Goal: Transaction & Acquisition: Obtain resource

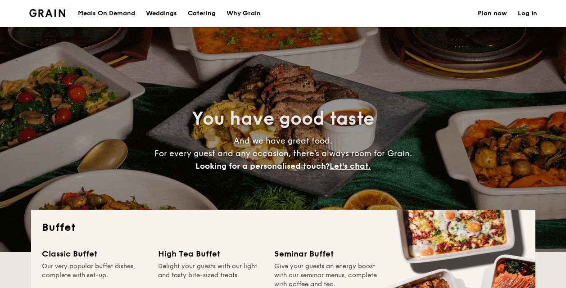
select select
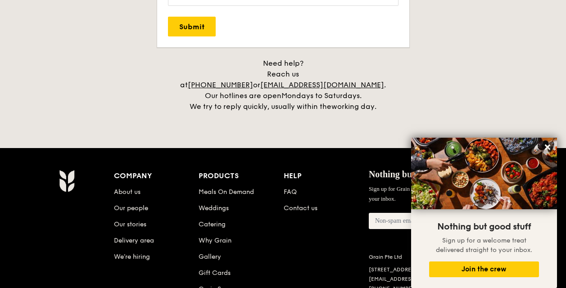
scroll to position [1907, 0]
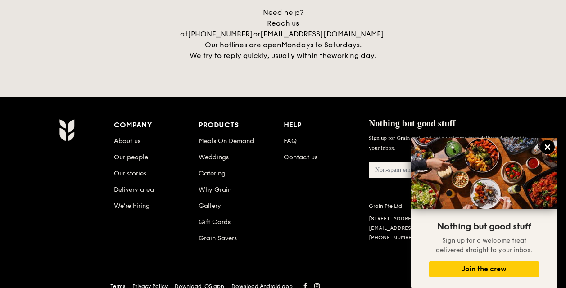
click at [546, 148] on icon at bounding box center [547, 147] width 5 height 5
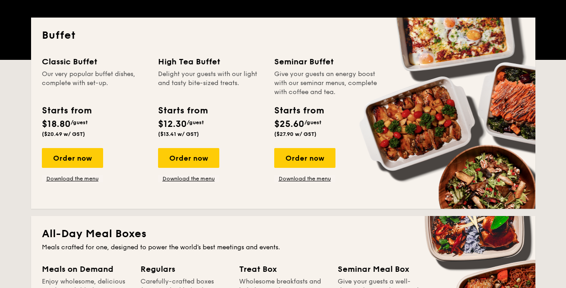
scroll to position [150, 0]
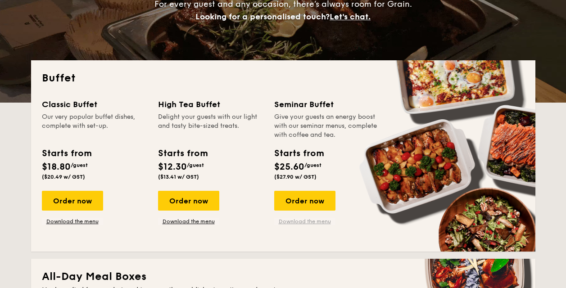
click at [313, 219] on link "Download the menu" at bounding box center [304, 221] width 61 height 7
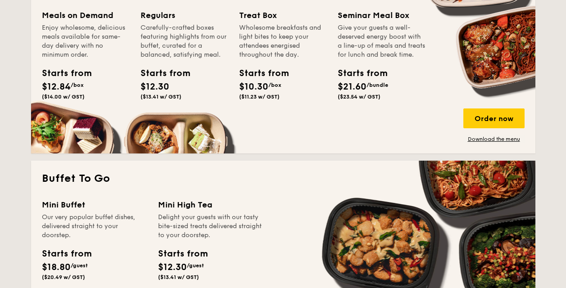
scroll to position [407, 0]
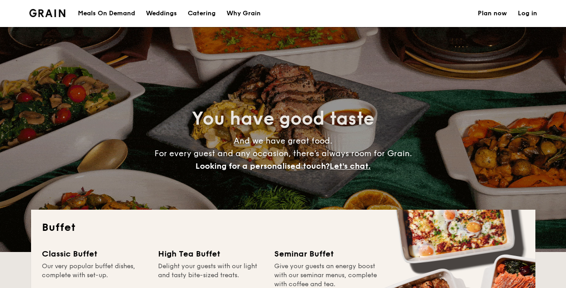
select select
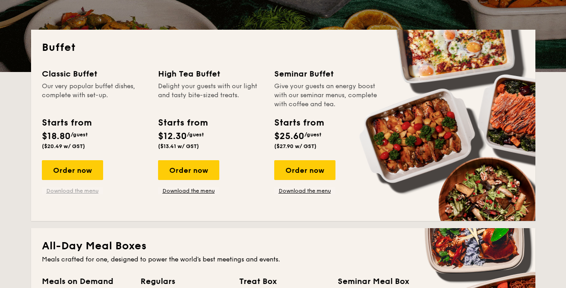
click at [95, 191] on link "Download the menu" at bounding box center [72, 190] width 61 height 7
